Goal: Check status: Check status

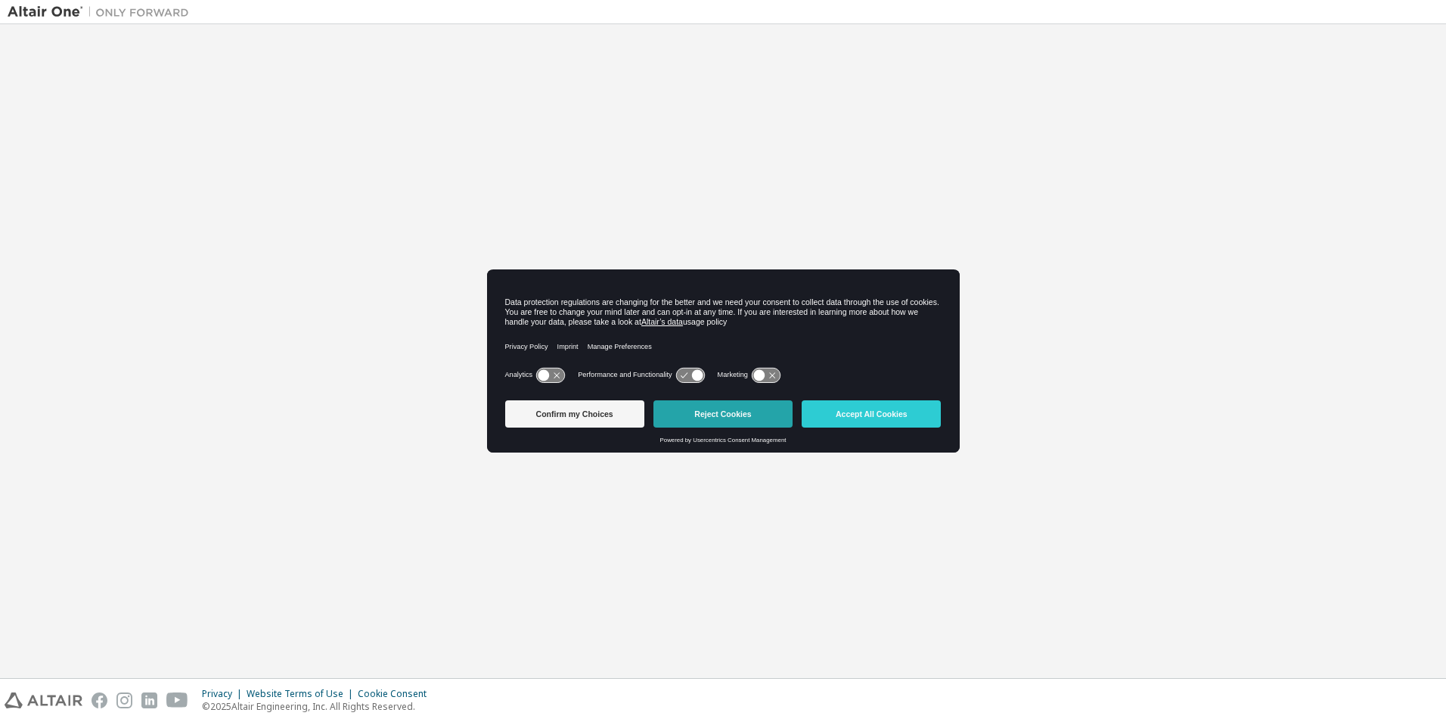
click at [740, 411] on button "Reject Cookies" at bounding box center [722, 413] width 139 height 27
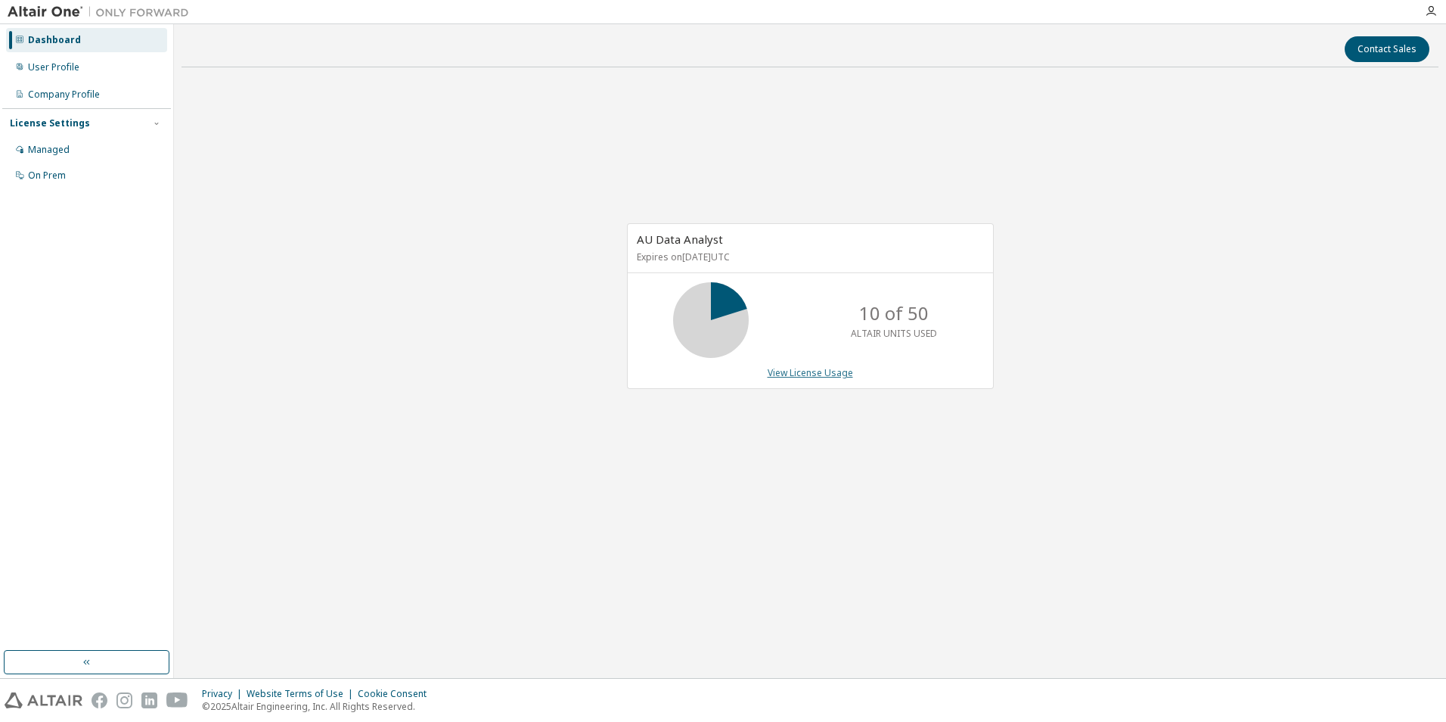
click at [824, 375] on link "View License Usage" at bounding box center [810, 372] width 85 height 13
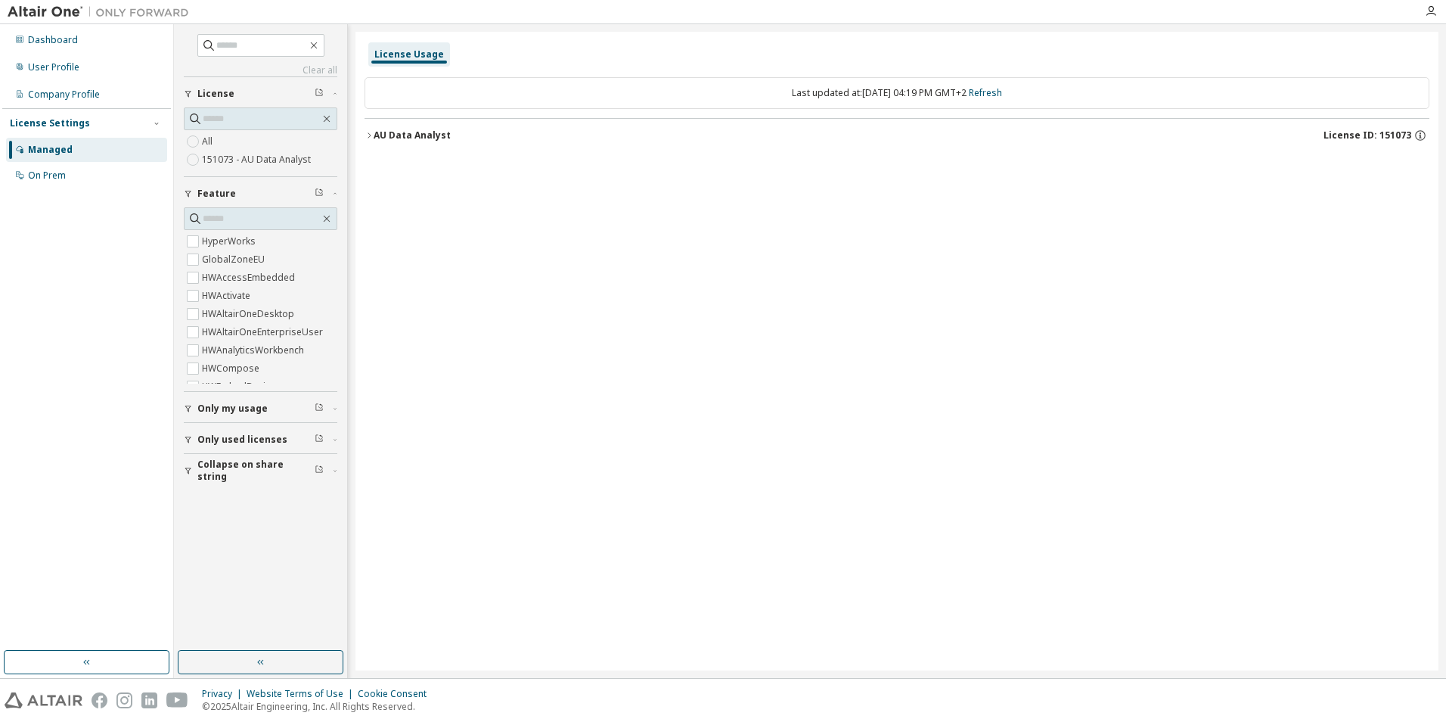
click at [368, 135] on icon "button" at bounding box center [369, 135] width 9 height 9
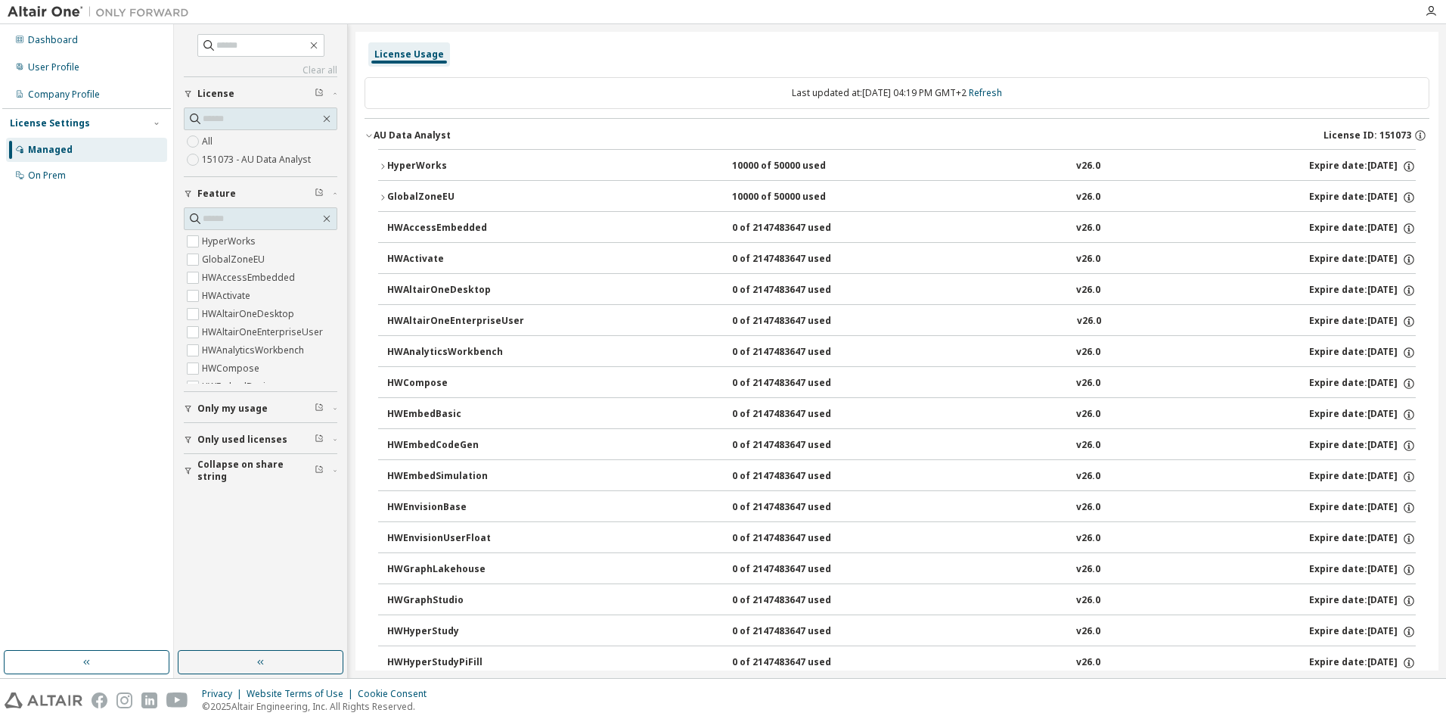
click at [368, 133] on icon "button" at bounding box center [369, 135] width 9 height 9
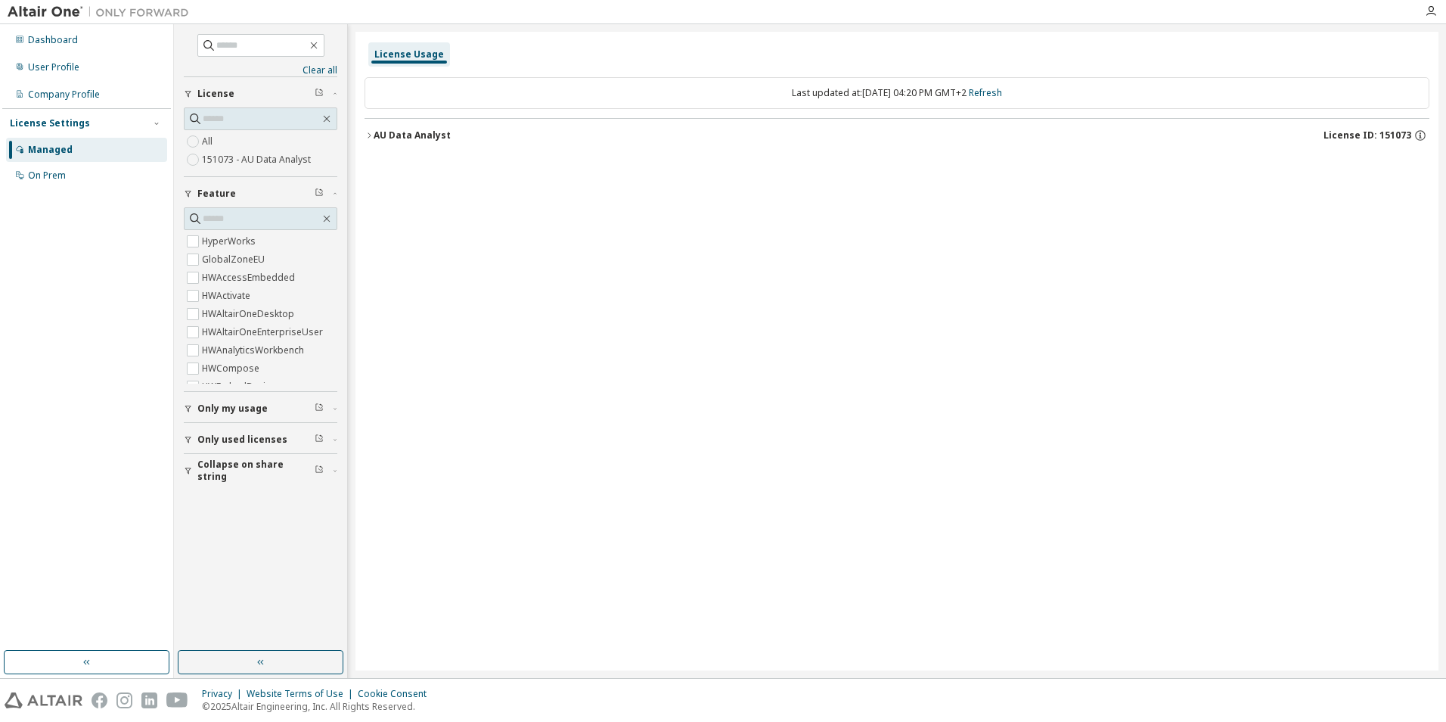
click at [371, 134] on icon "button" at bounding box center [369, 135] width 9 height 9
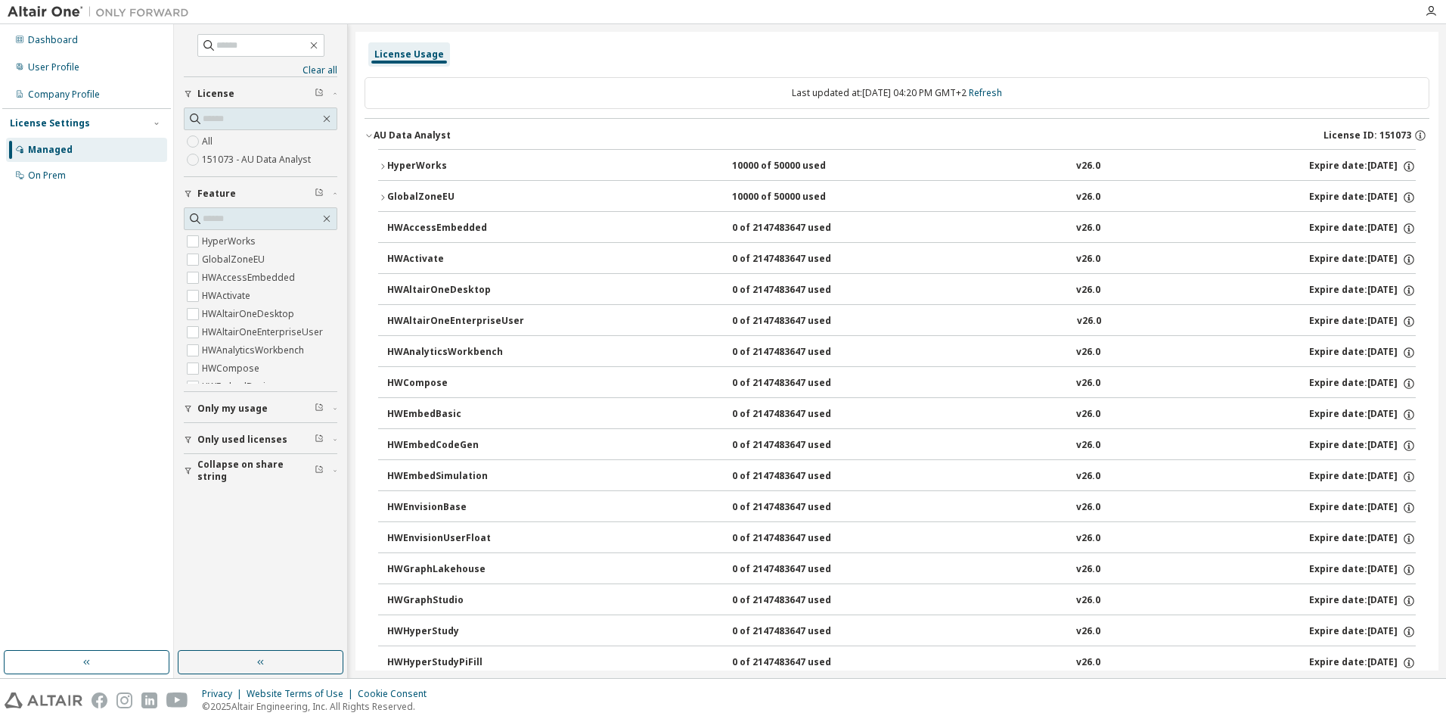
click at [371, 134] on icon "button" at bounding box center [369, 135] width 9 height 9
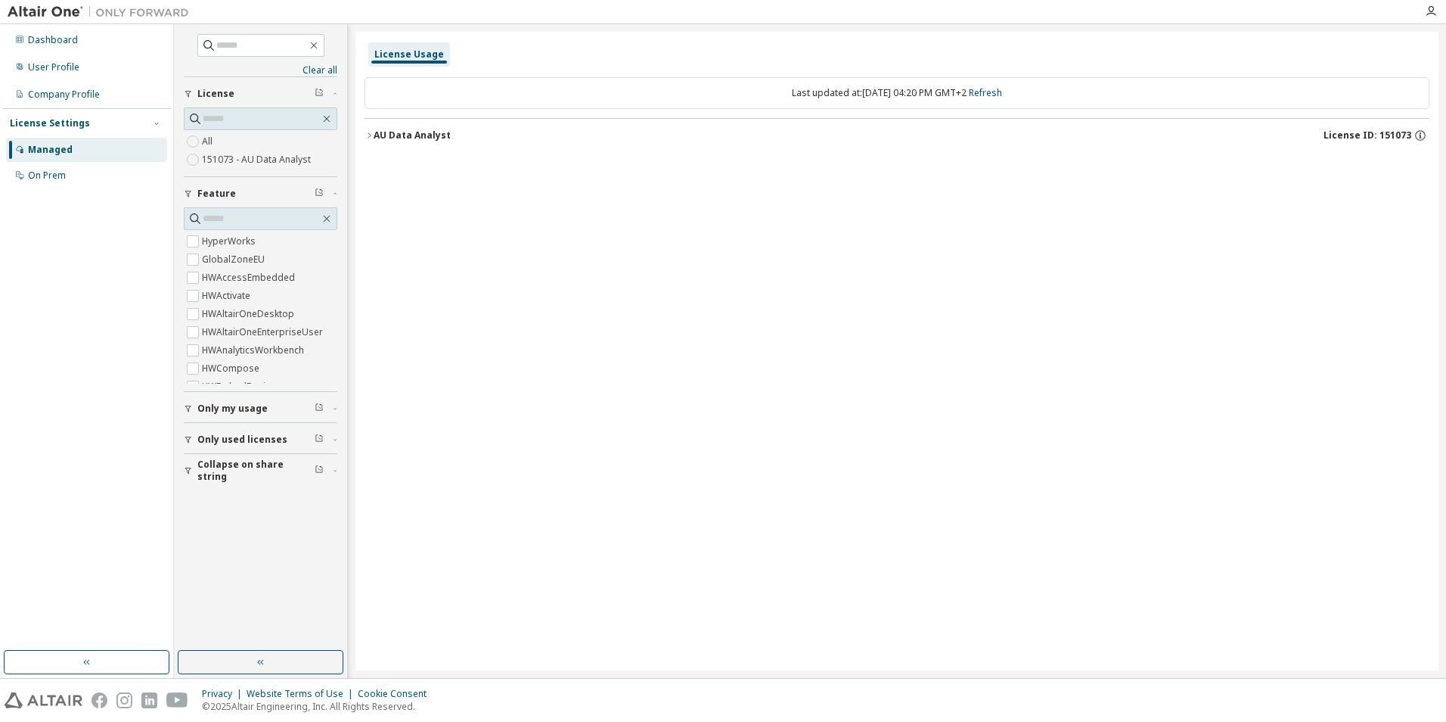
click at [247, 407] on span "Only my usage" at bounding box center [232, 408] width 70 height 12
click at [372, 138] on icon "button" at bounding box center [369, 135] width 9 height 9
click at [320, 45] on icon "button" at bounding box center [314, 45] width 12 height 12
click at [320, 48] on icon "button" at bounding box center [314, 45] width 12 height 12
click at [48, 37] on div "Dashboard" at bounding box center [53, 40] width 50 height 12
